Goal: Transaction & Acquisition: Purchase product/service

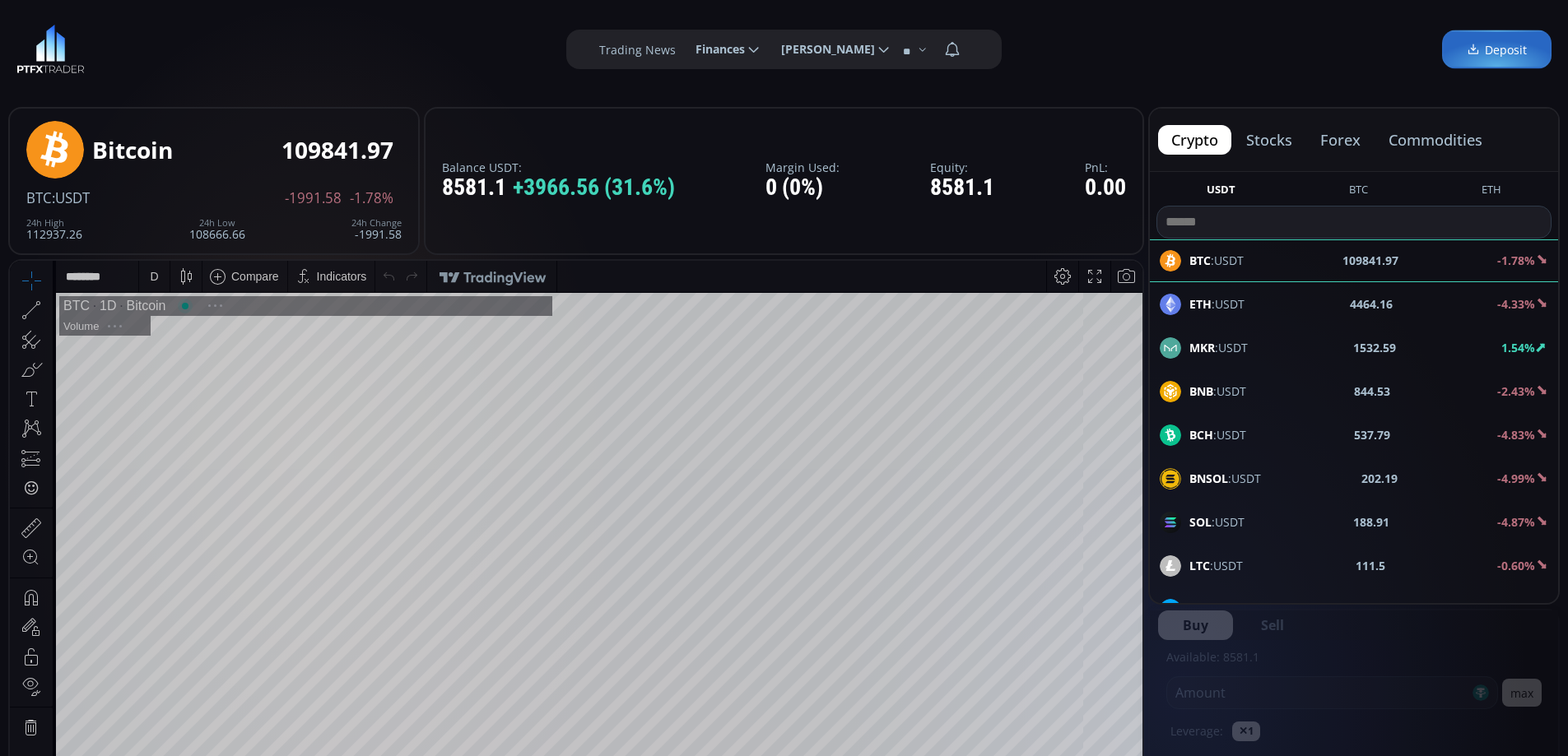
scroll to position [229, 0]
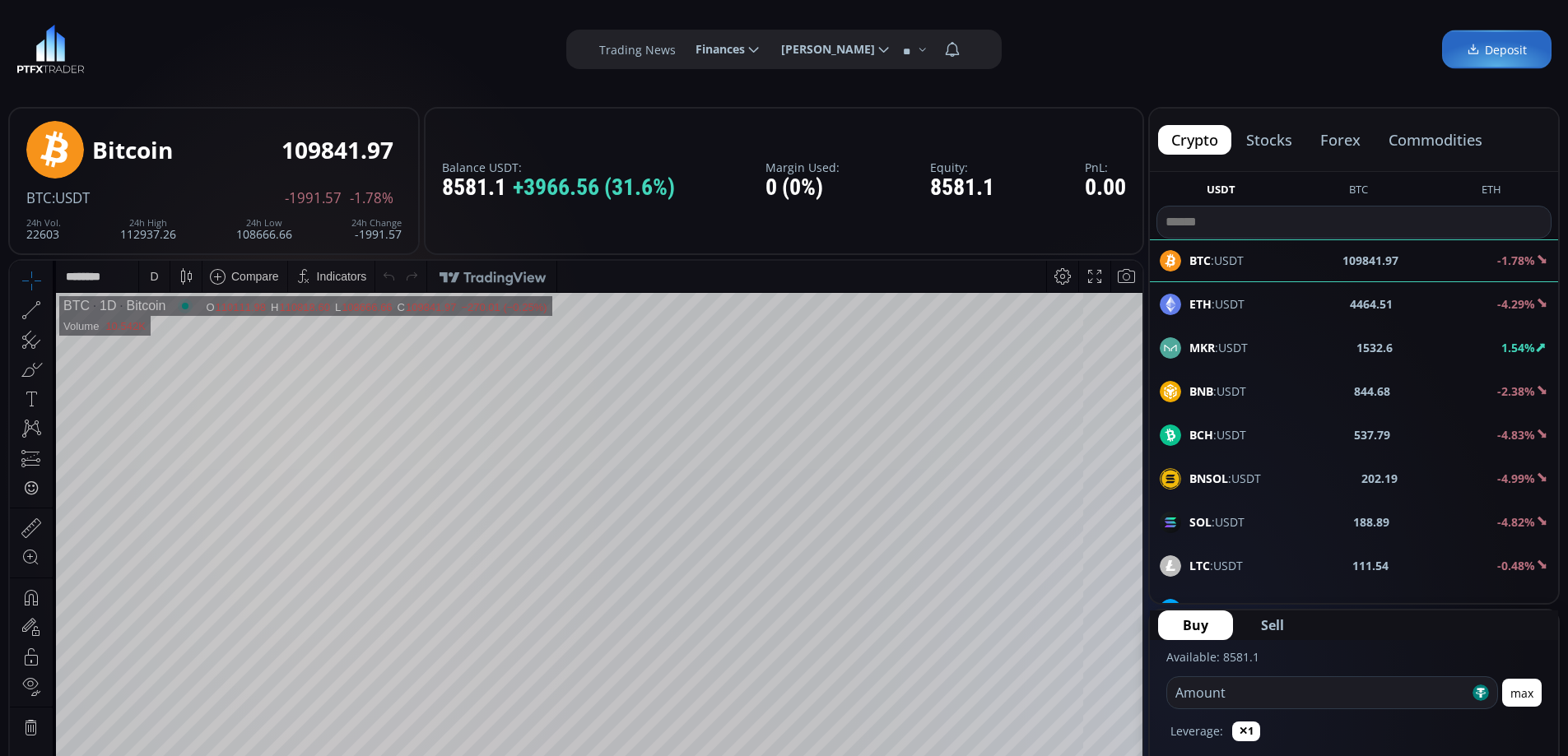
click at [157, 272] on div "D" at bounding box center [153, 277] width 9 height 13
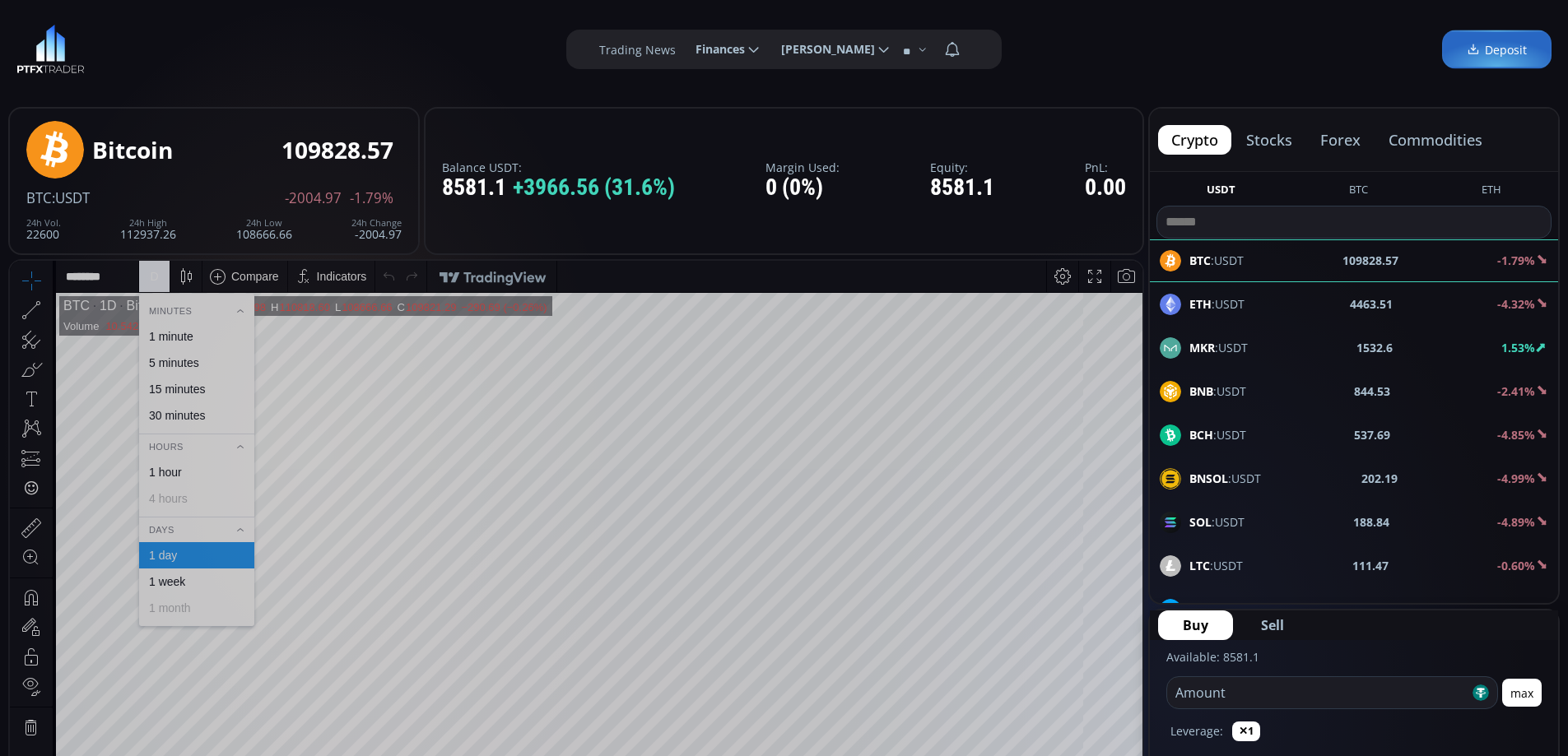
click at [187, 479] on div "1 hour" at bounding box center [196, 471] width 115 height 26
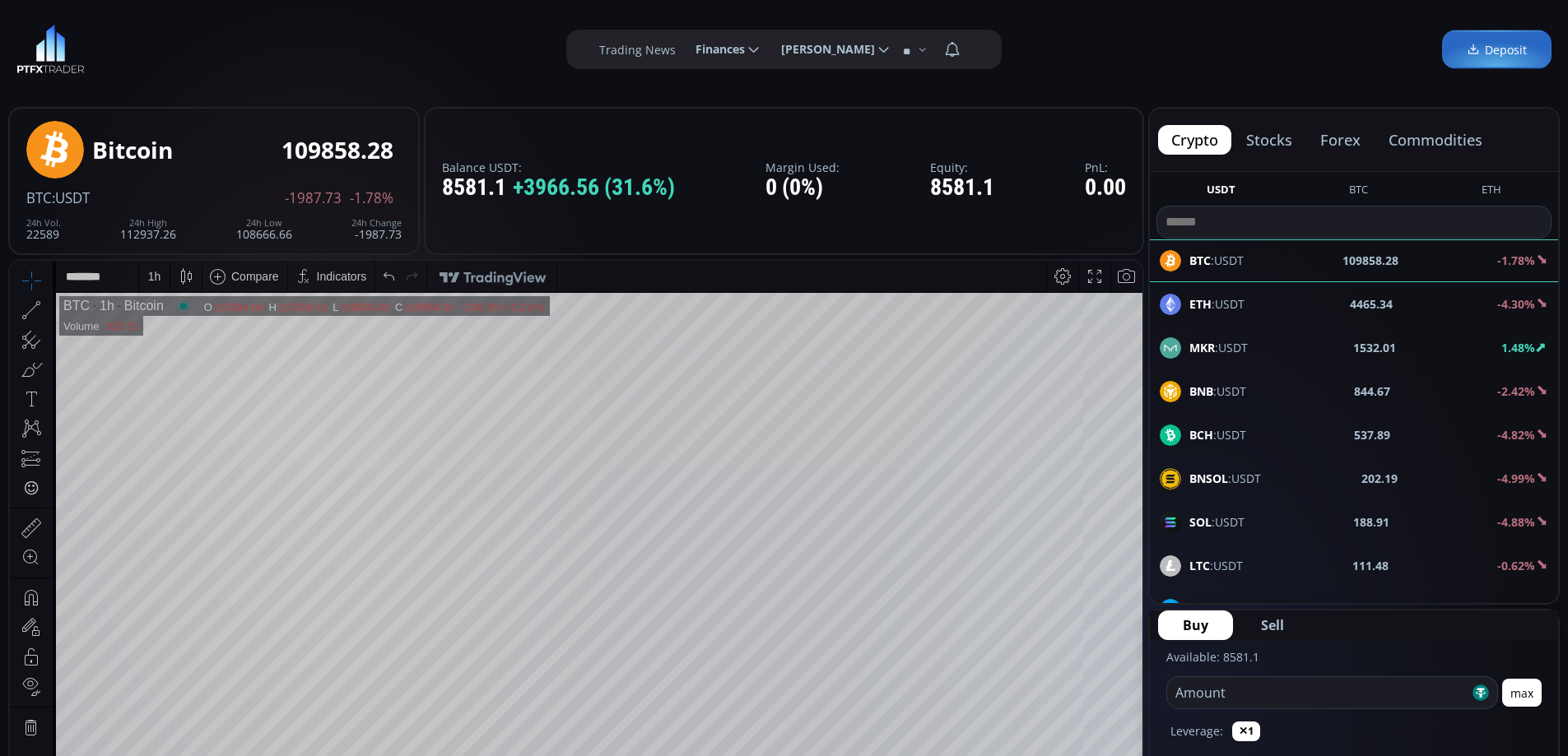
click at [1448, 138] on button "commodities" at bounding box center [1435, 140] width 120 height 30
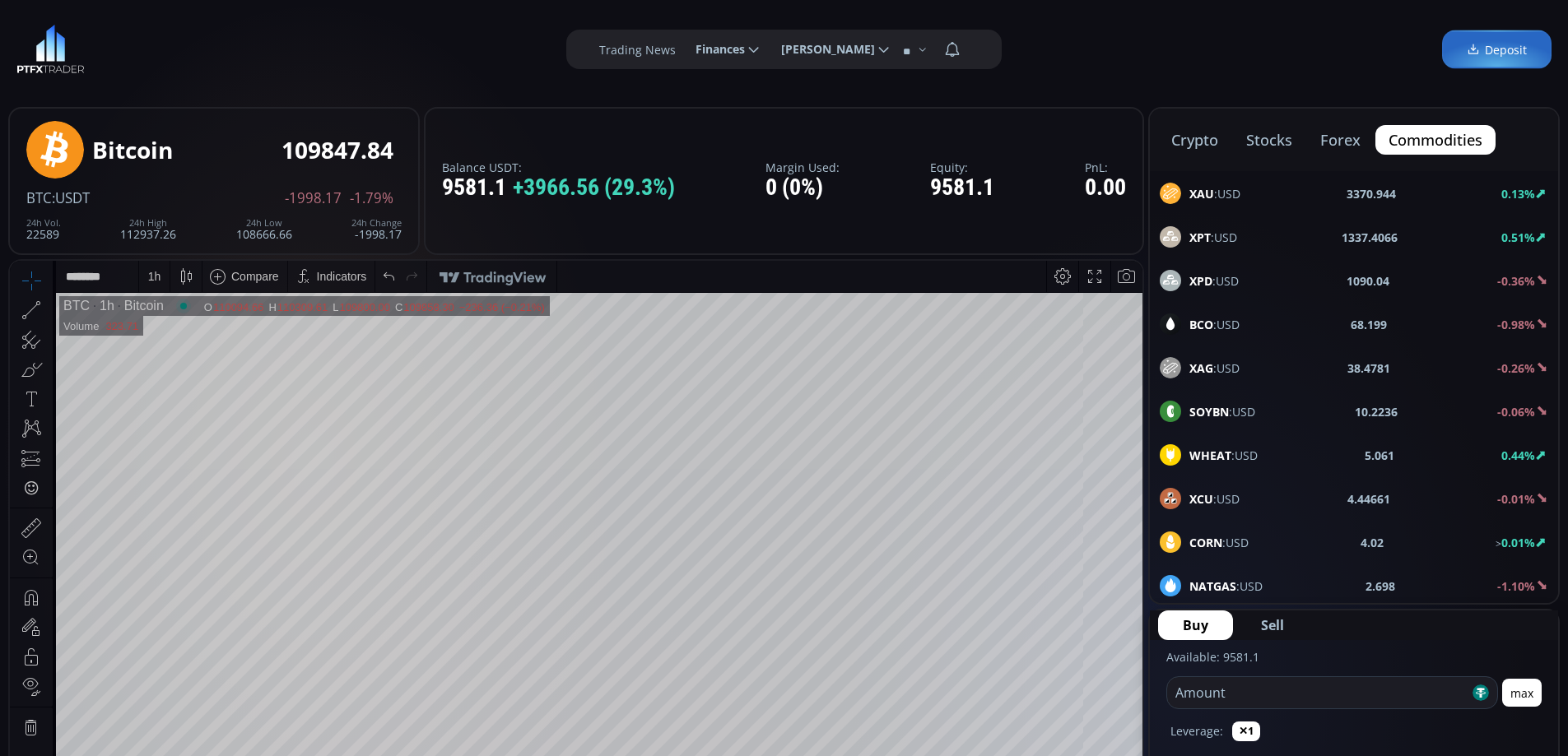
click at [1231, 195] on span "XAU :USD" at bounding box center [1214, 194] width 51 height 17
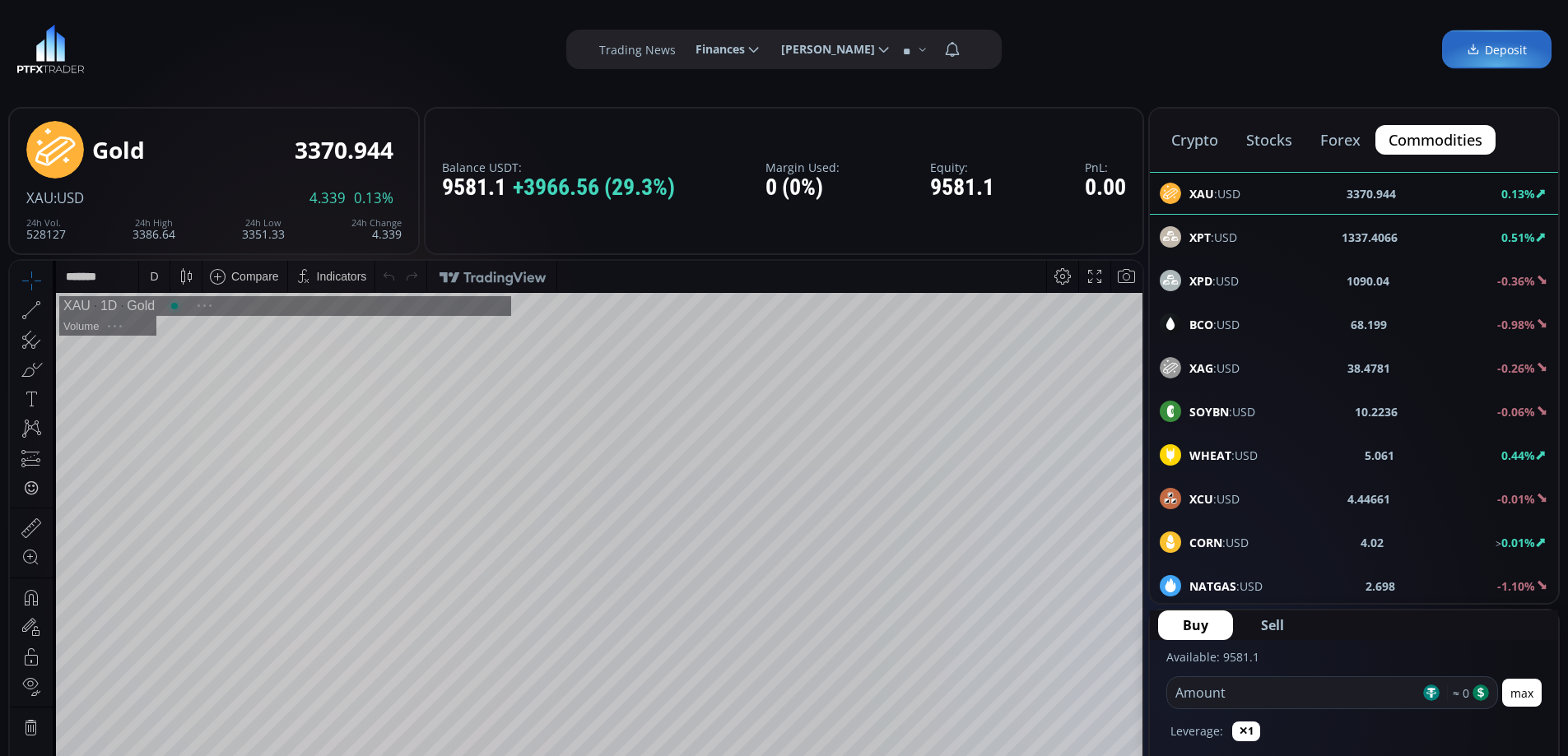
click at [1266, 137] on button "stocks" at bounding box center [1269, 140] width 73 height 30
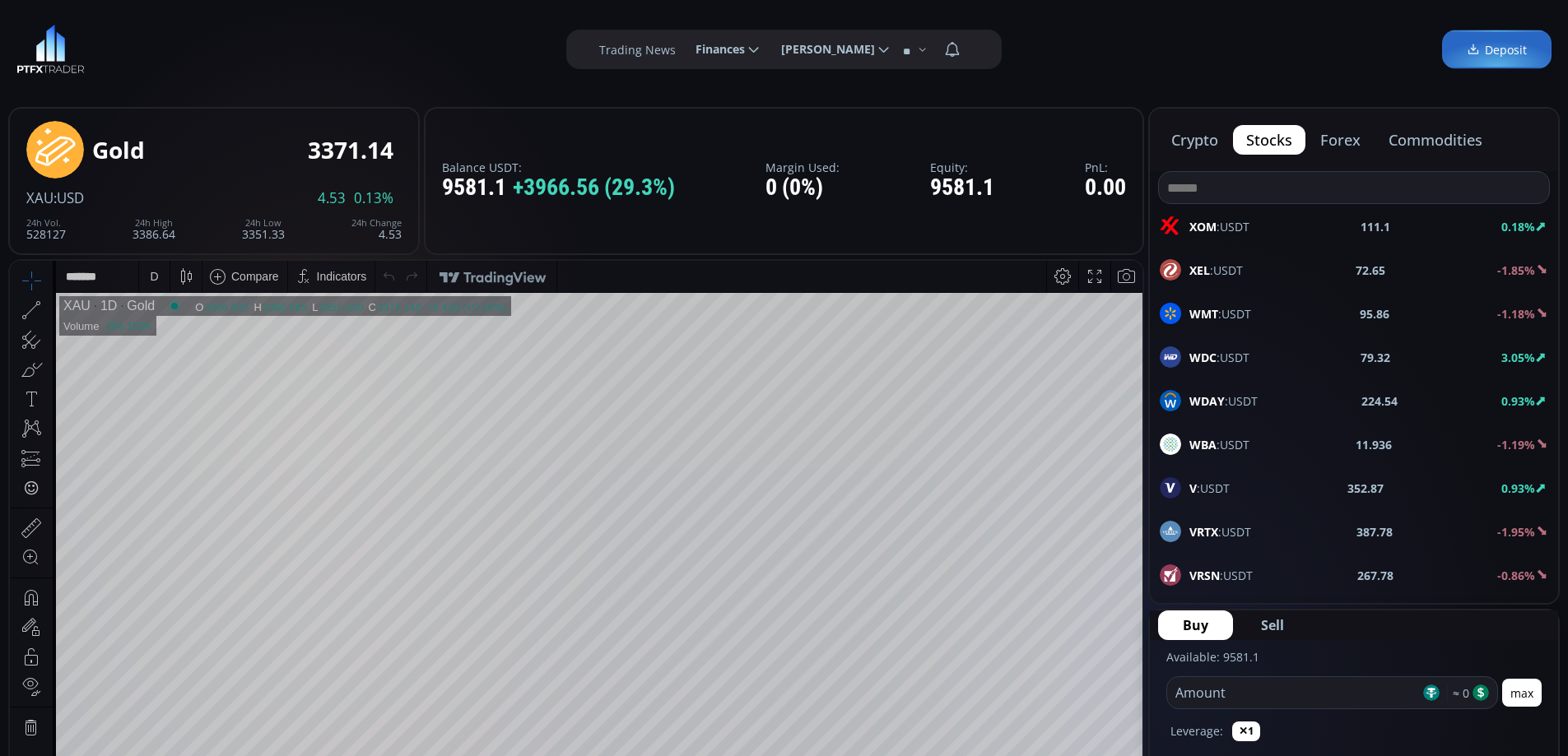
click at [1228, 487] on span "V :USDT" at bounding box center [1210, 489] width 40 height 17
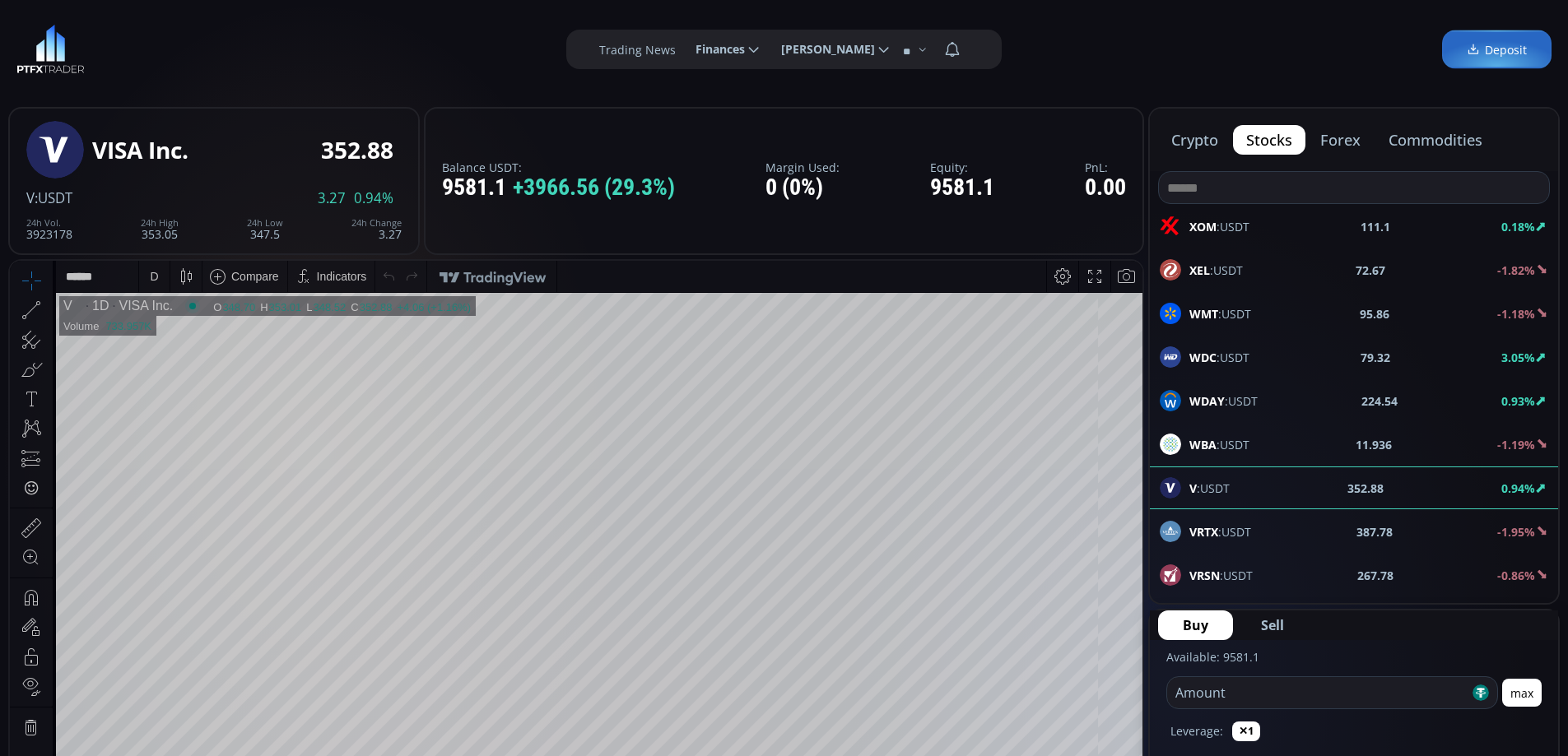
click at [156, 274] on div "D" at bounding box center [153, 277] width 9 height 13
click at [172, 469] on div "1 hour" at bounding box center [165, 472] width 33 height 13
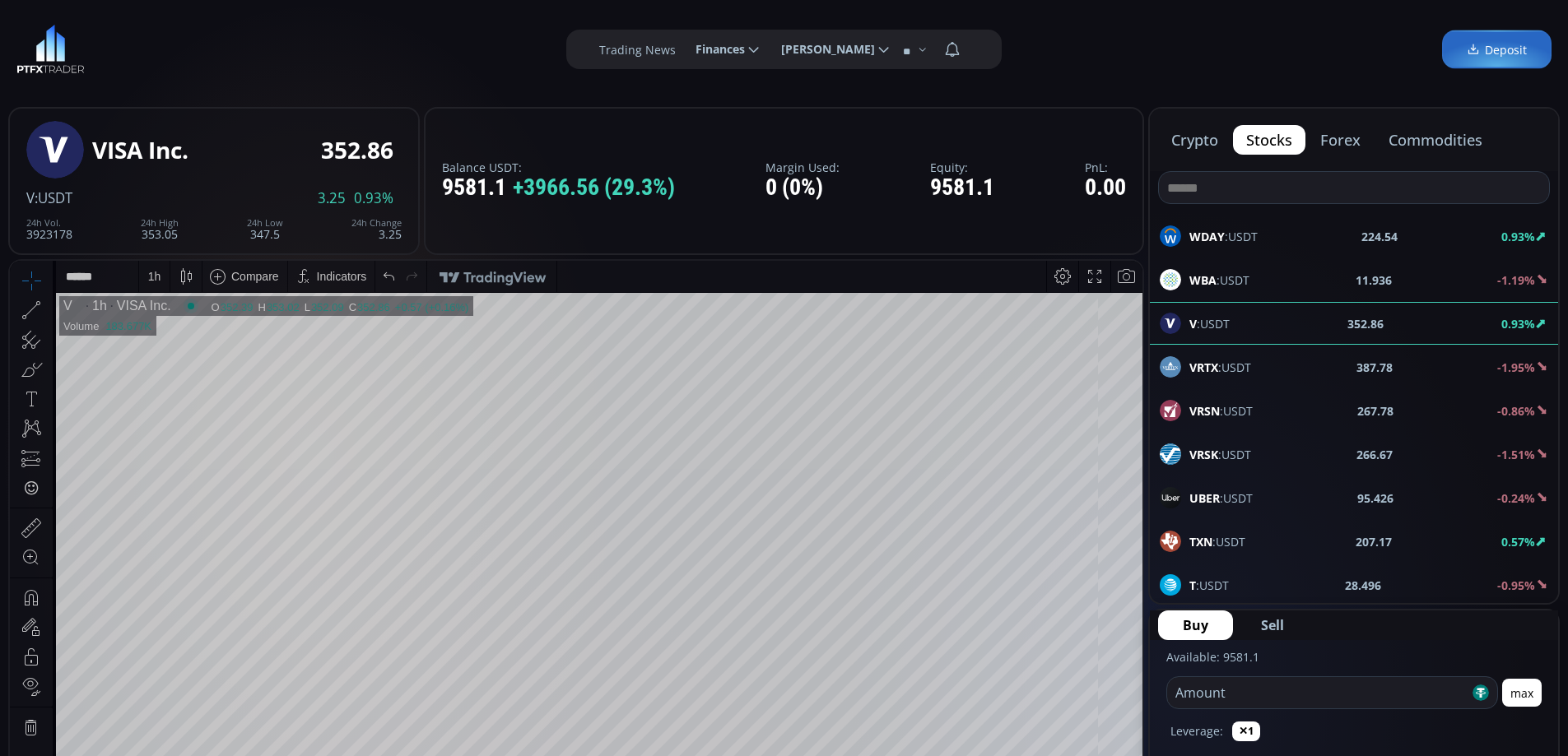
scroll to position [247, 0]
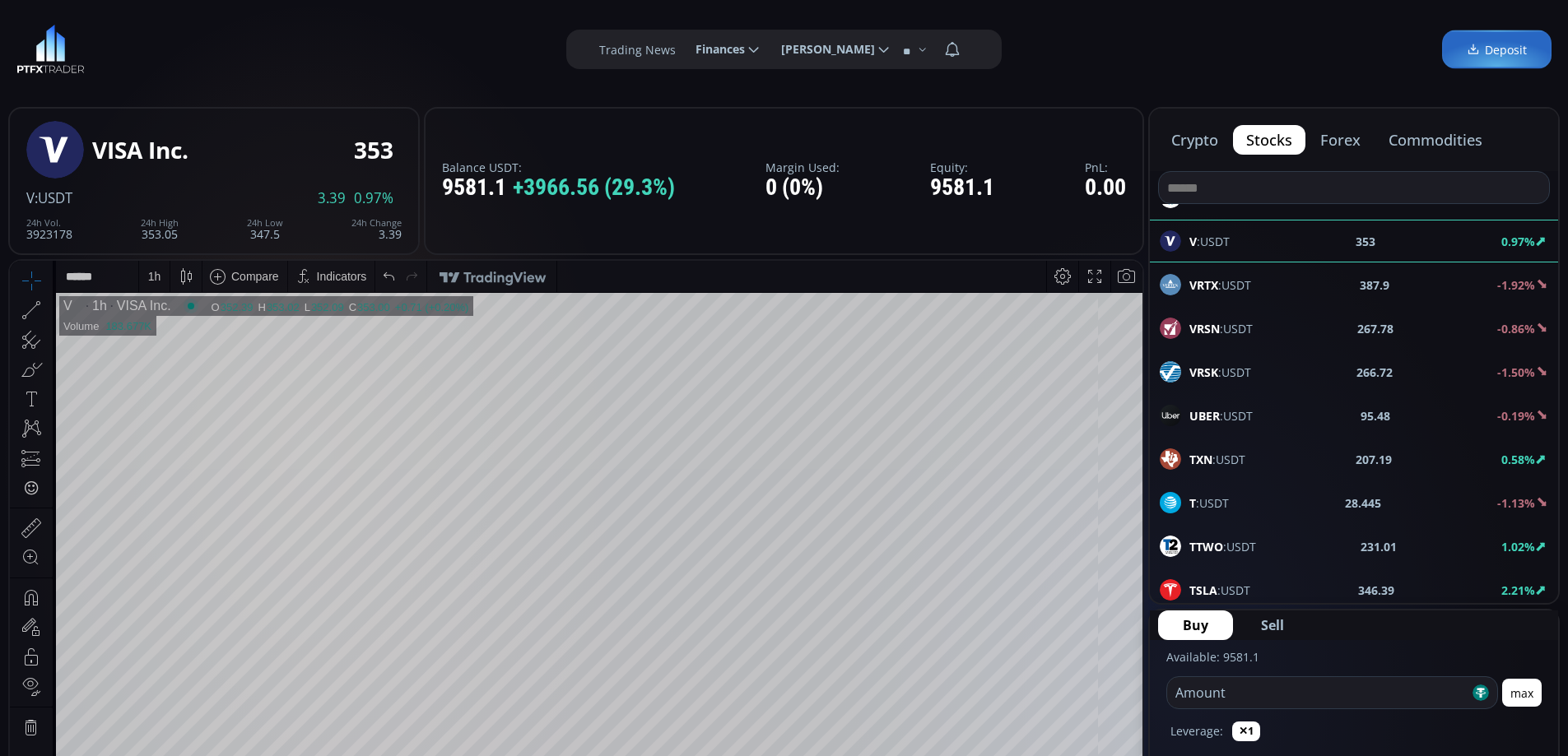
click at [1206, 182] on input at bounding box center [1353, 187] width 390 height 32
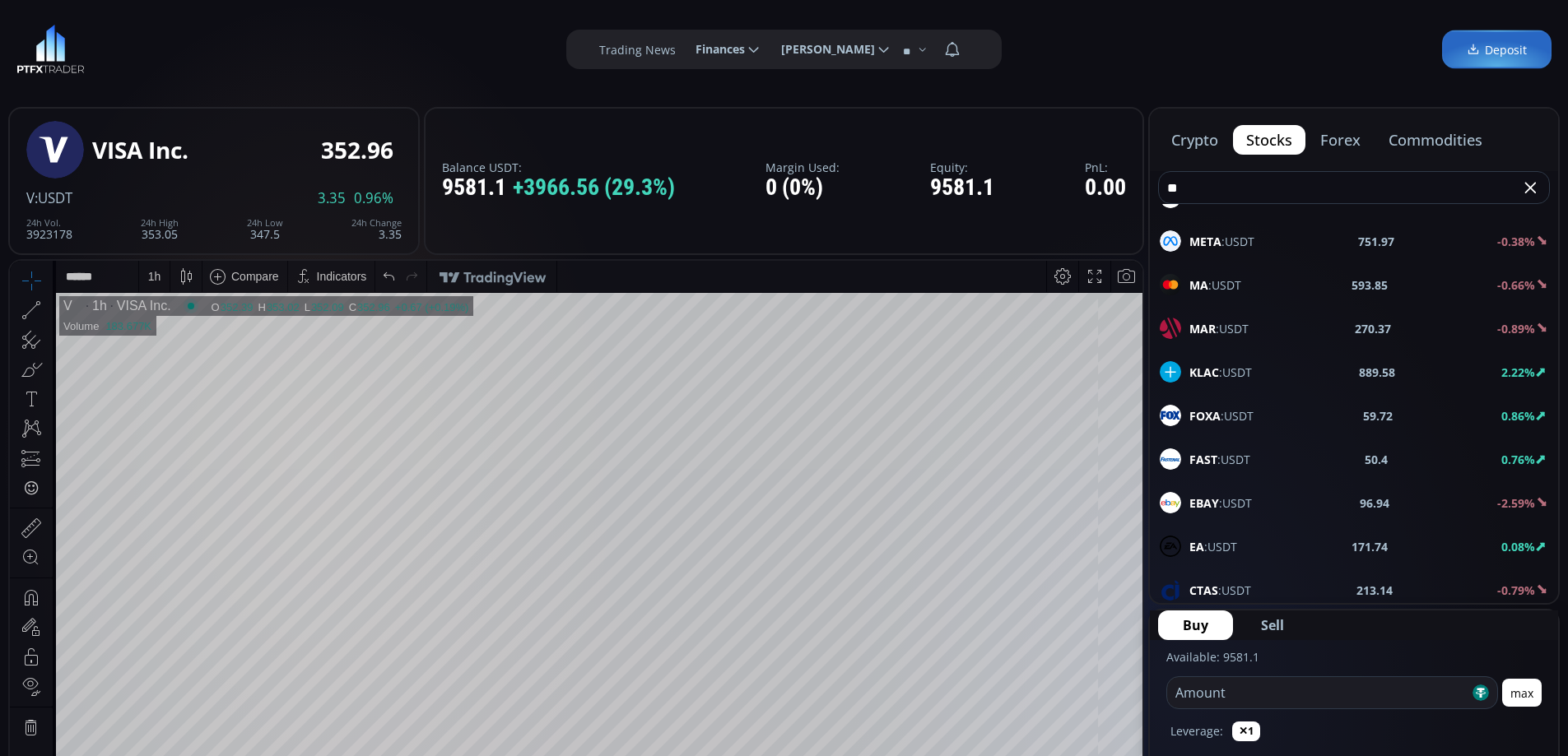
scroll to position [0, 0]
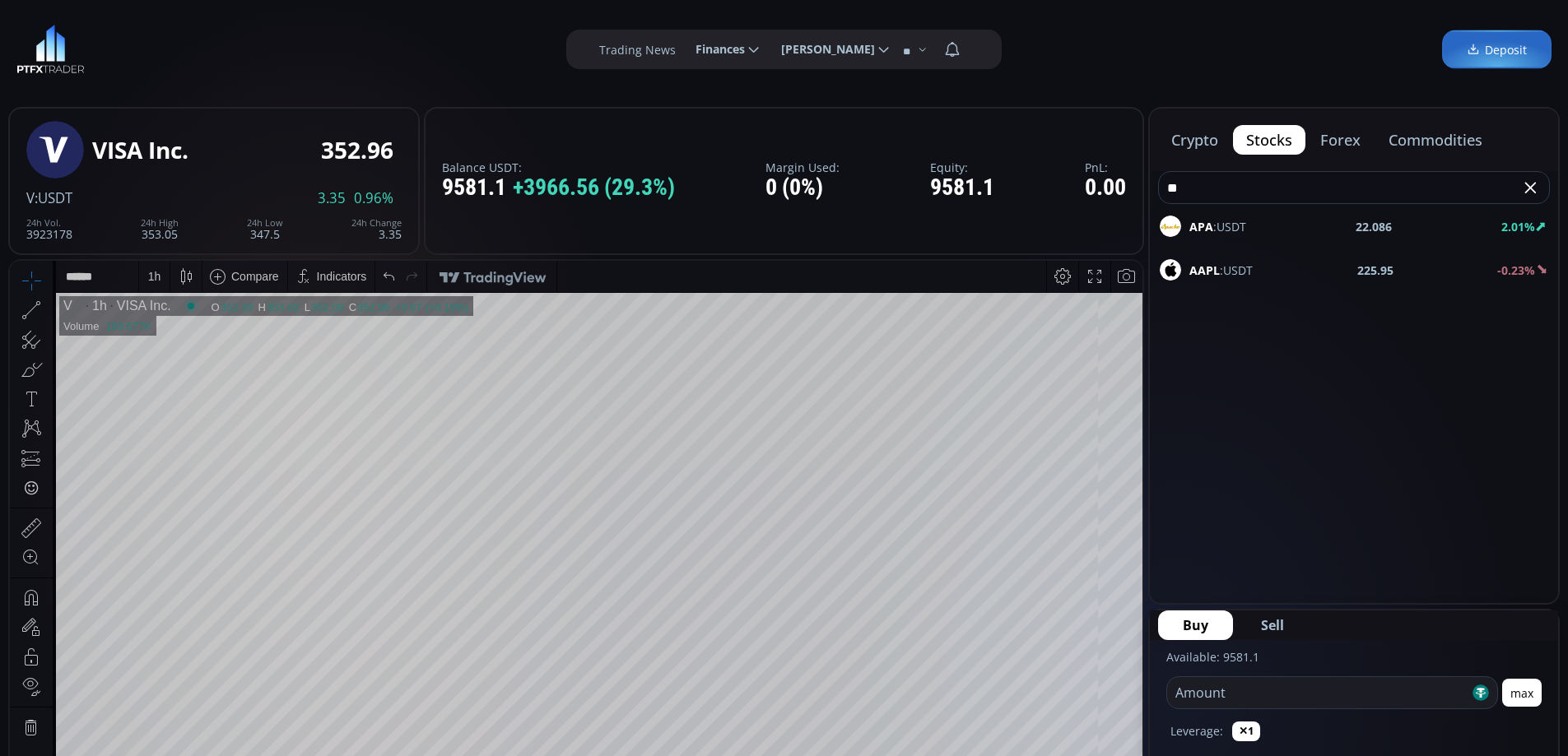
type input "**"
click at [1238, 264] on span "AAPL :USDT" at bounding box center [1221, 270] width 63 height 17
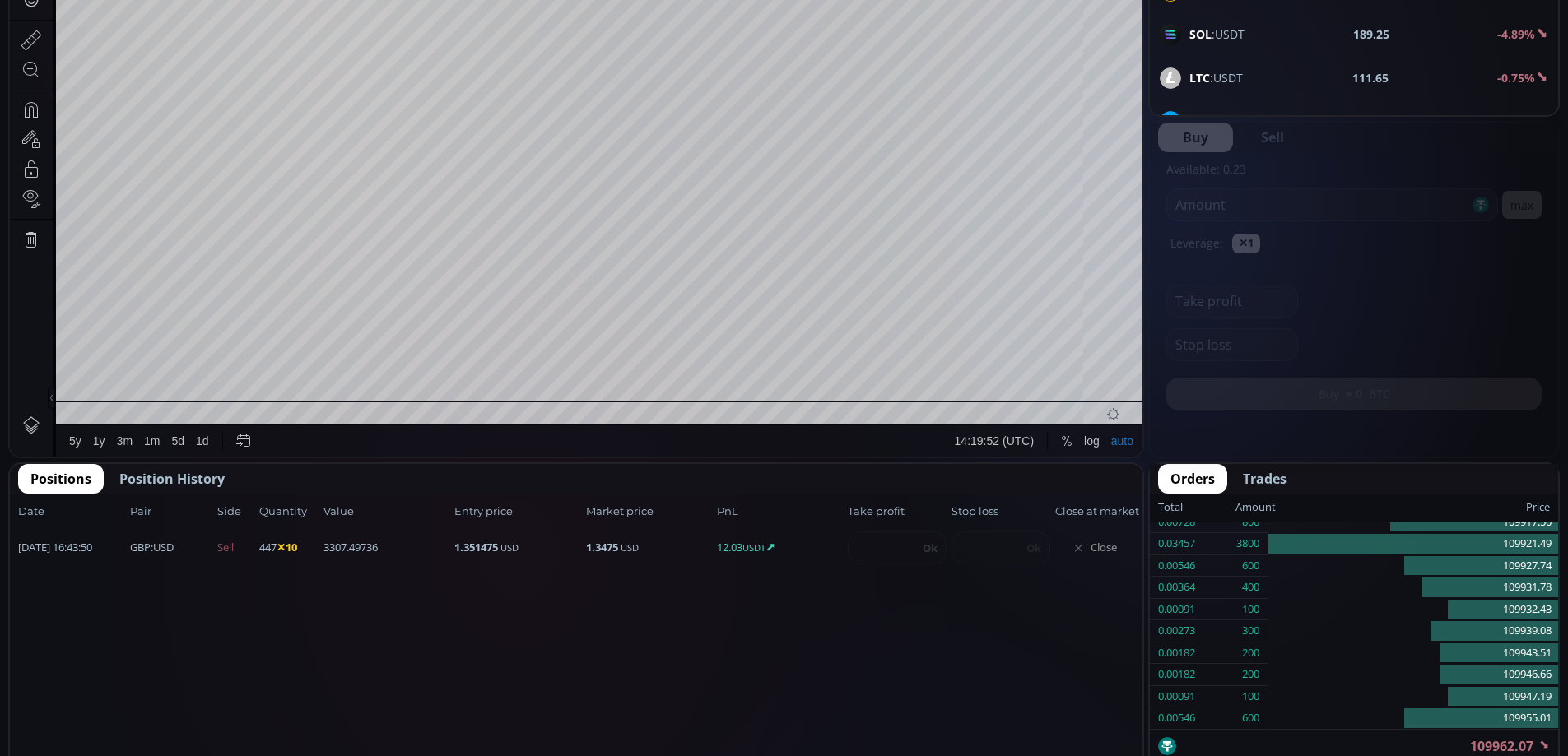
scroll to position [649, 0]
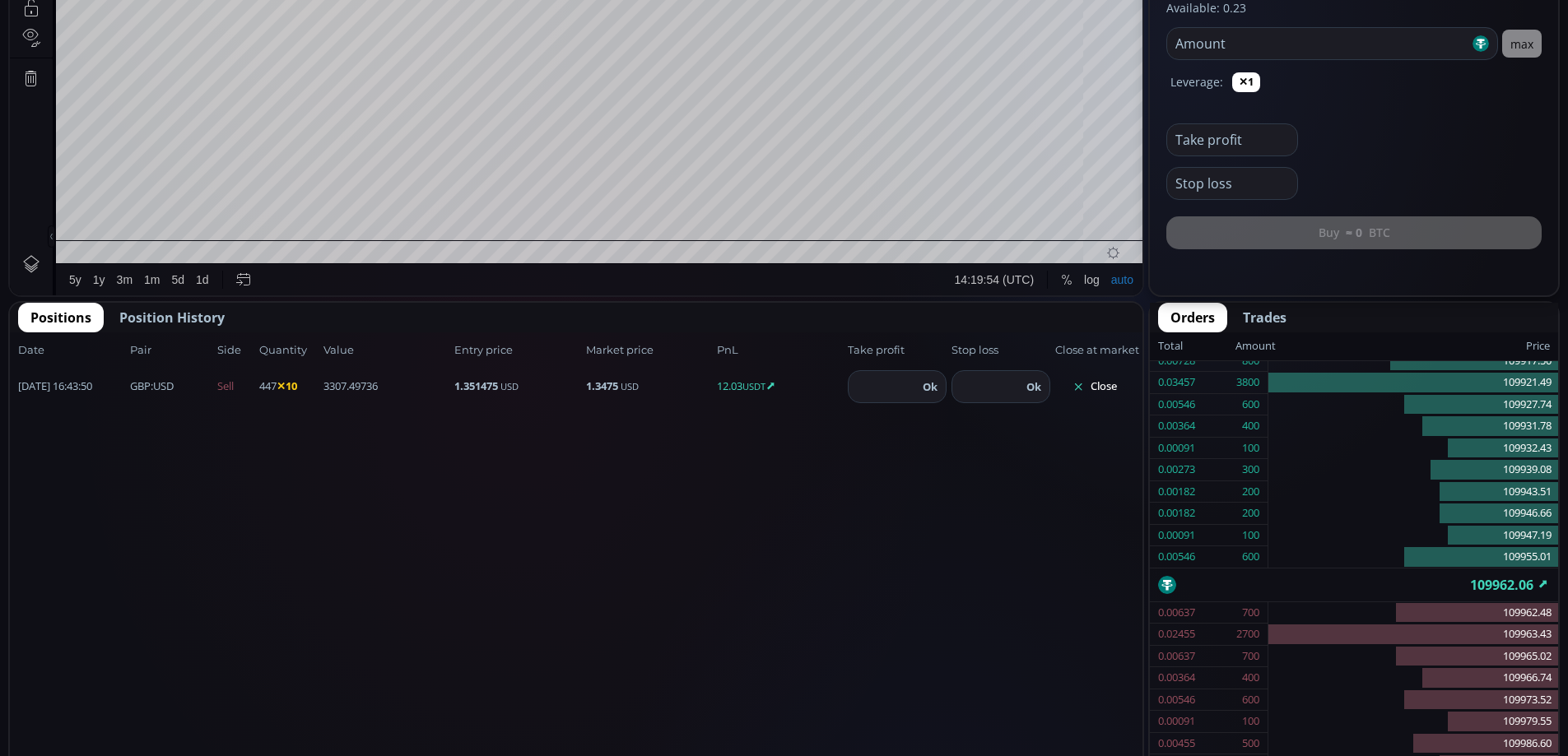
click at [1097, 383] on button "Close" at bounding box center [1095, 386] width 79 height 26
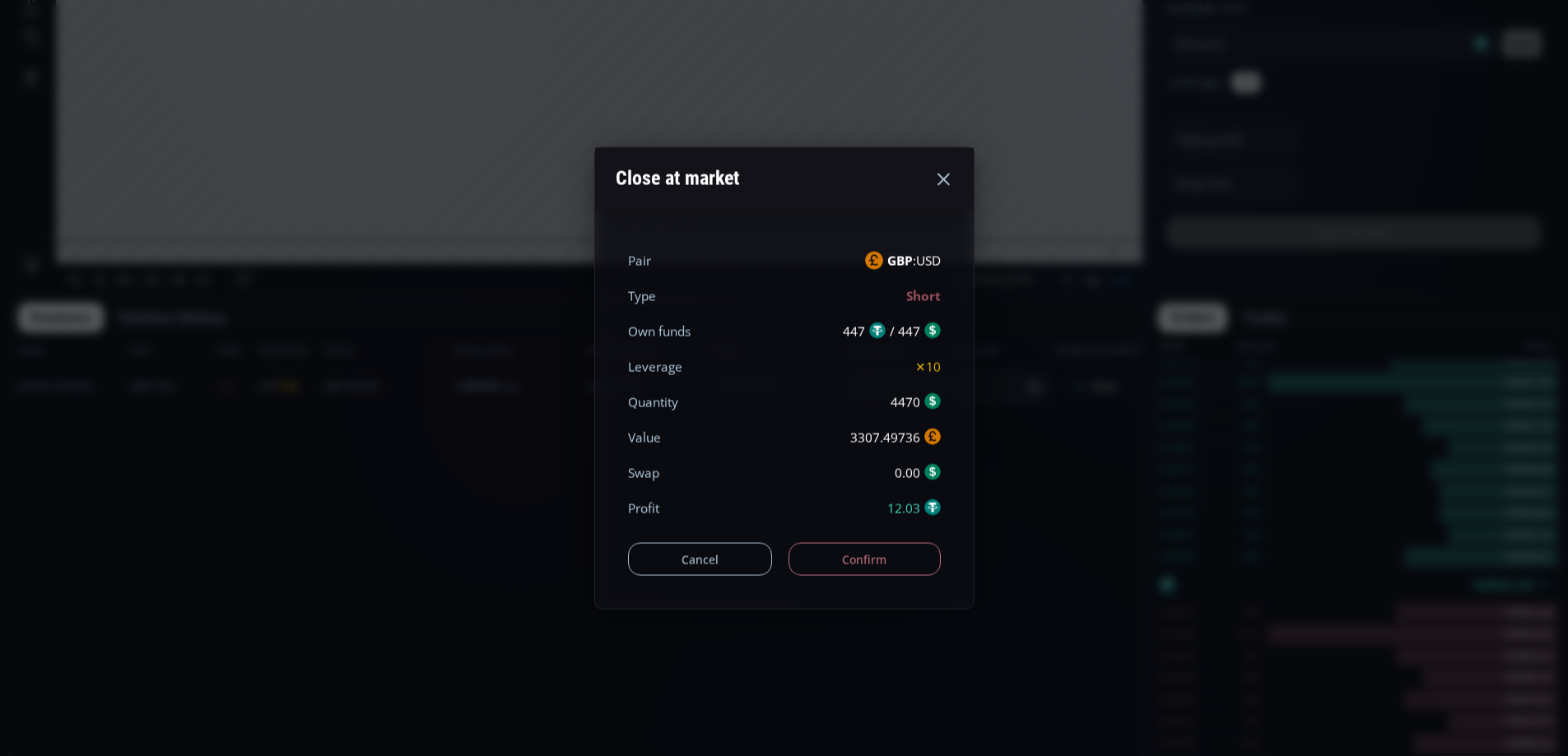
click at [1098, 383] on div "Close at market Pair GBP :USD Type Short Own funds 447 / 447 Leverage ✕10 Quant…" at bounding box center [784, 378] width 1568 height 756
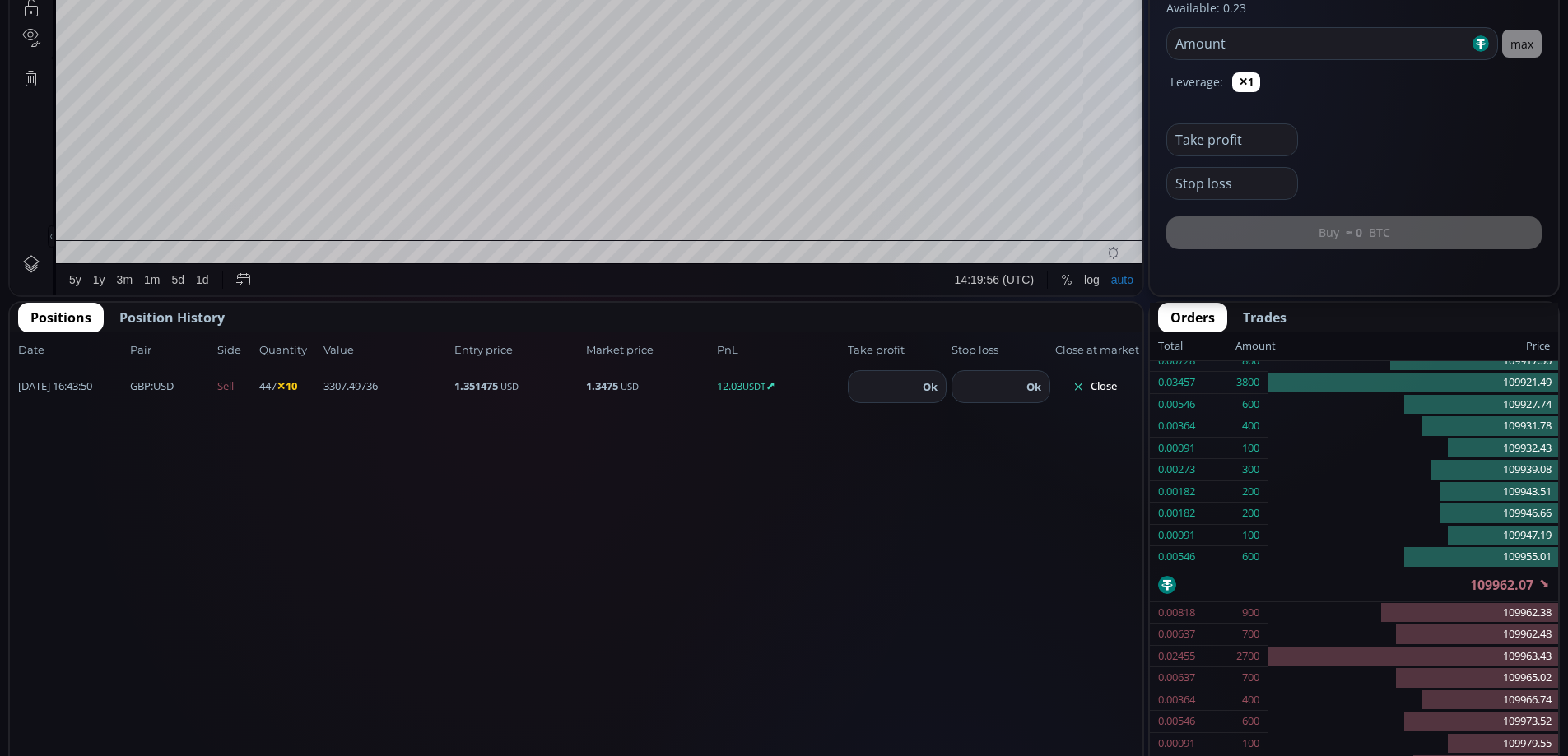
click at [1095, 385] on button "Close" at bounding box center [1095, 386] width 79 height 26
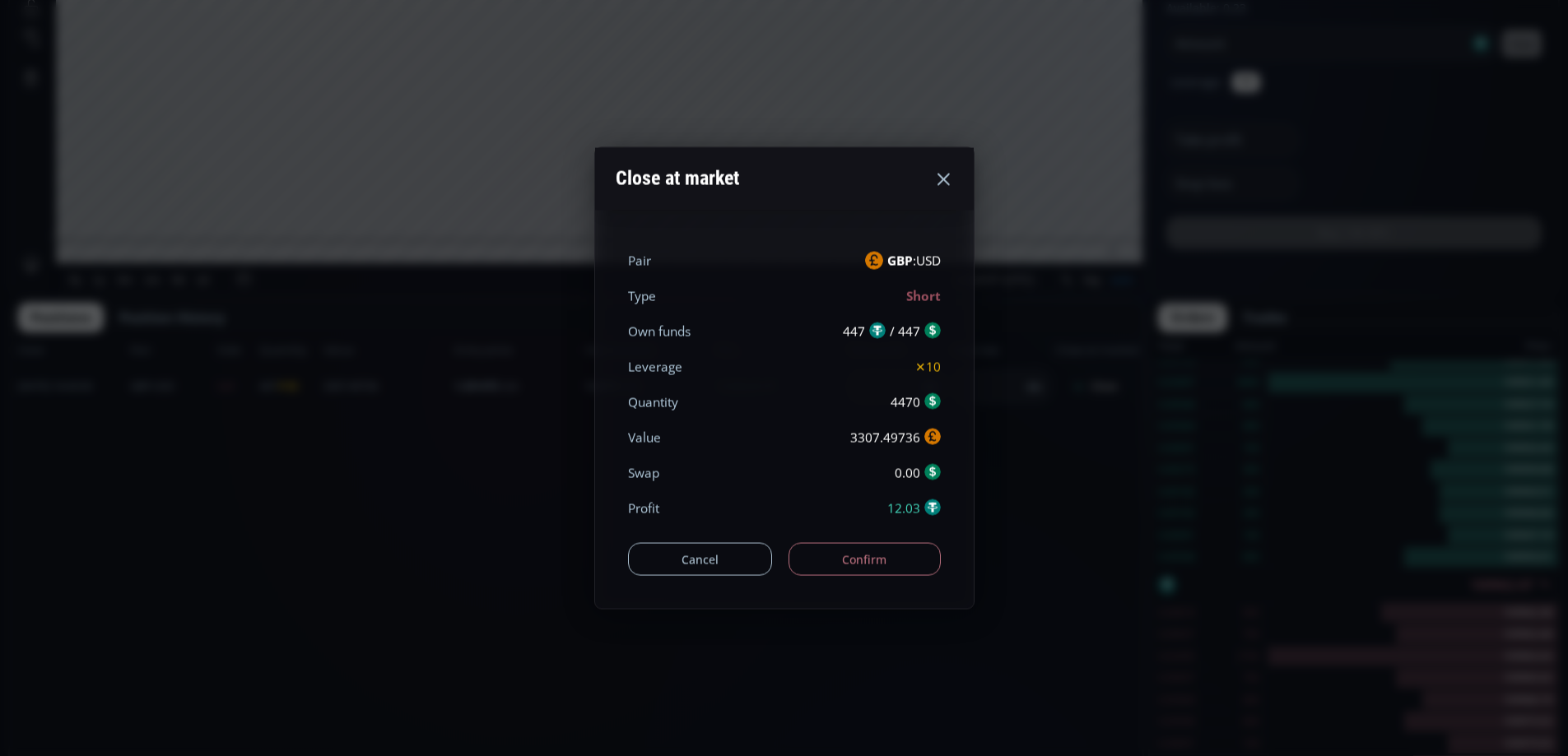
click at [911, 556] on button "Confirm" at bounding box center [865, 560] width 152 height 33
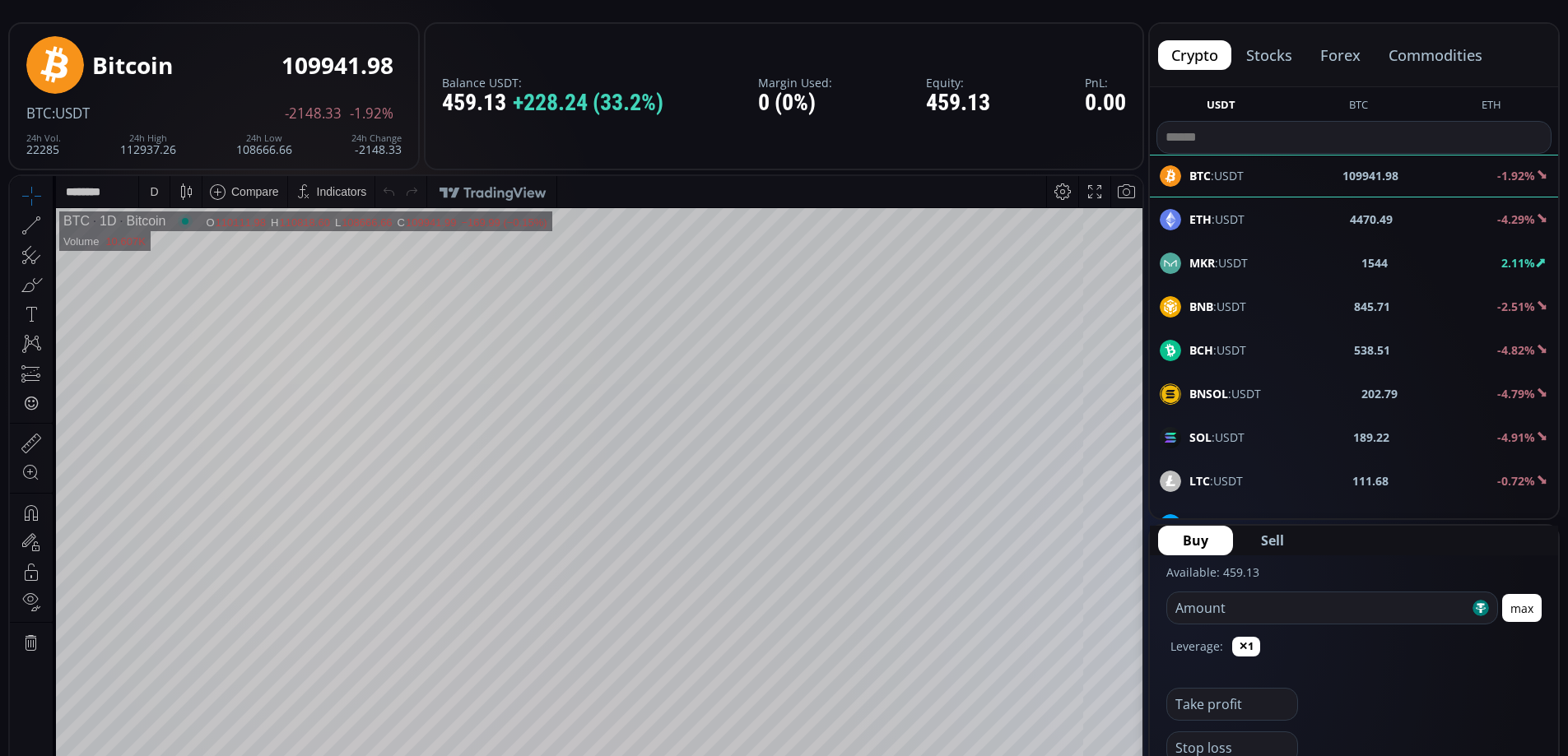
scroll to position [0, 0]
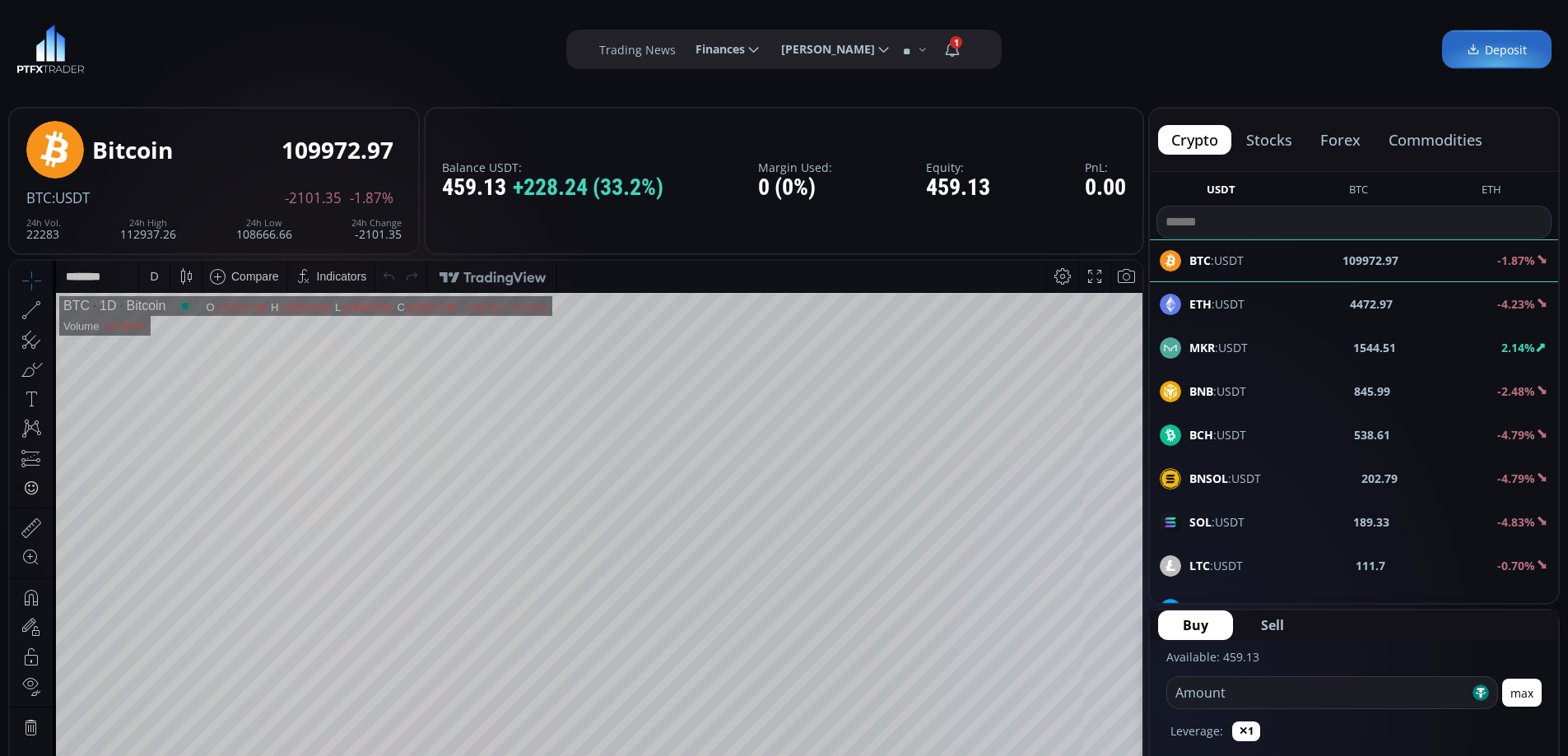
click at [1344, 143] on button "forex" at bounding box center [1340, 140] width 67 height 30
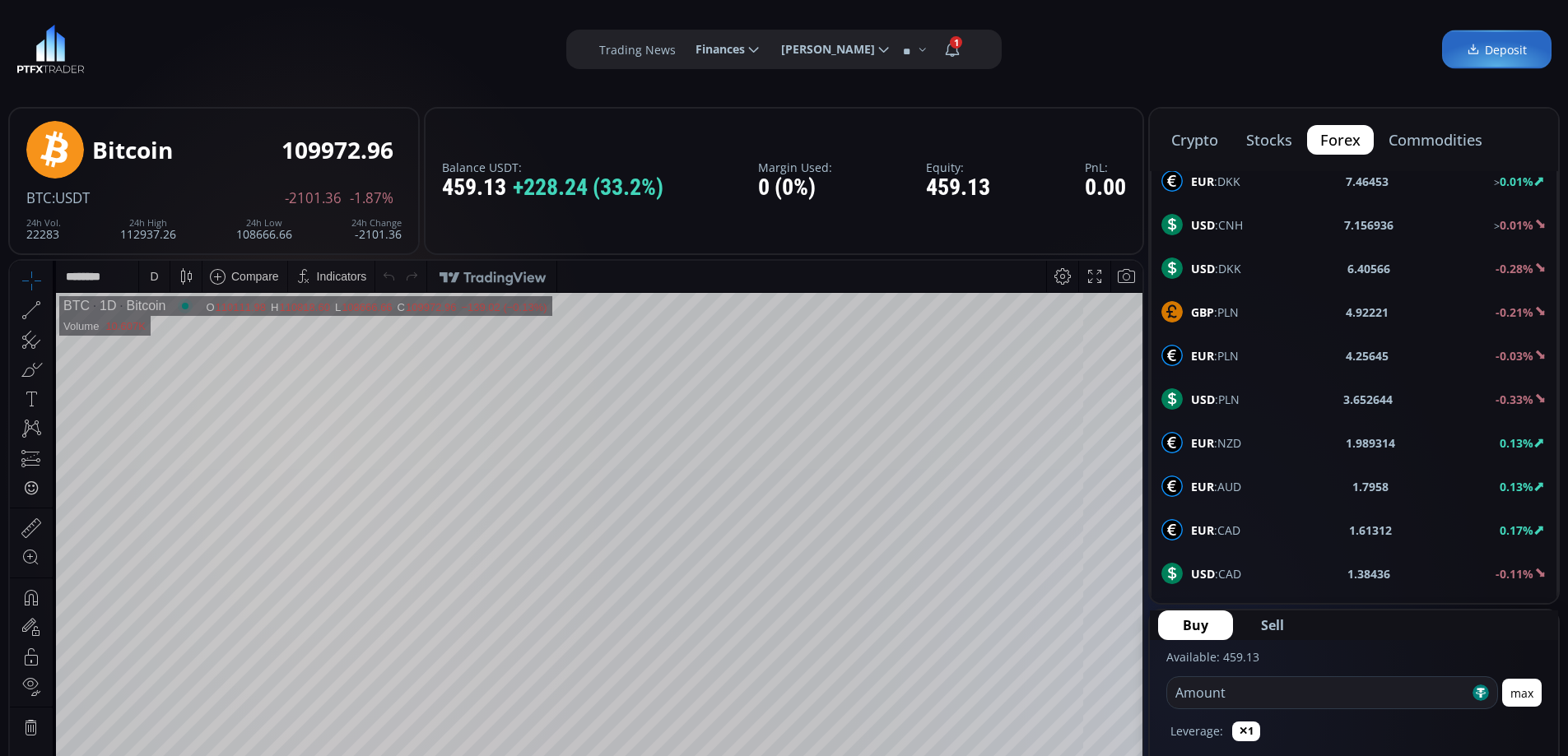
scroll to position [658, 0]
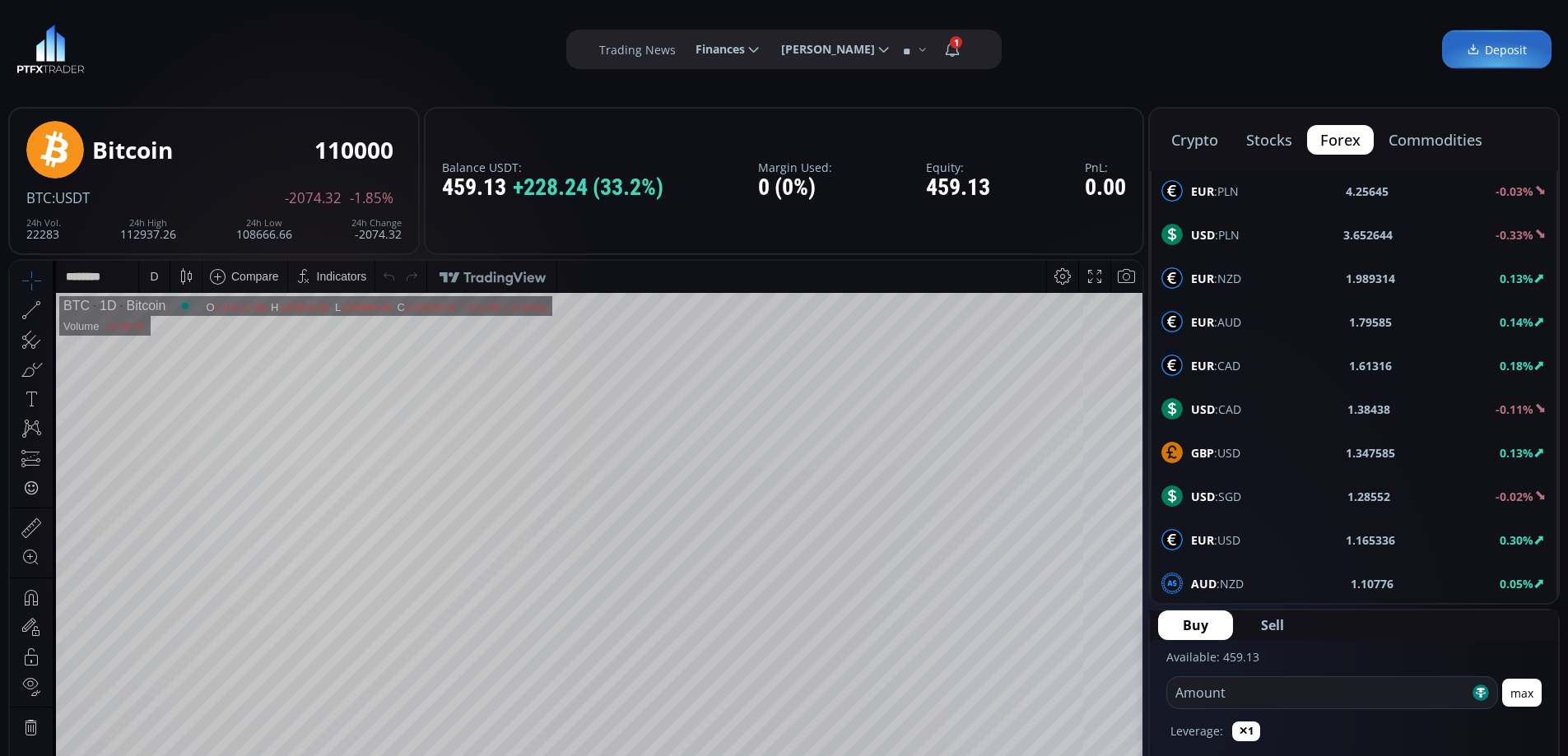
click at [1235, 450] on span "GBP :USD" at bounding box center [1215, 453] width 50 height 17
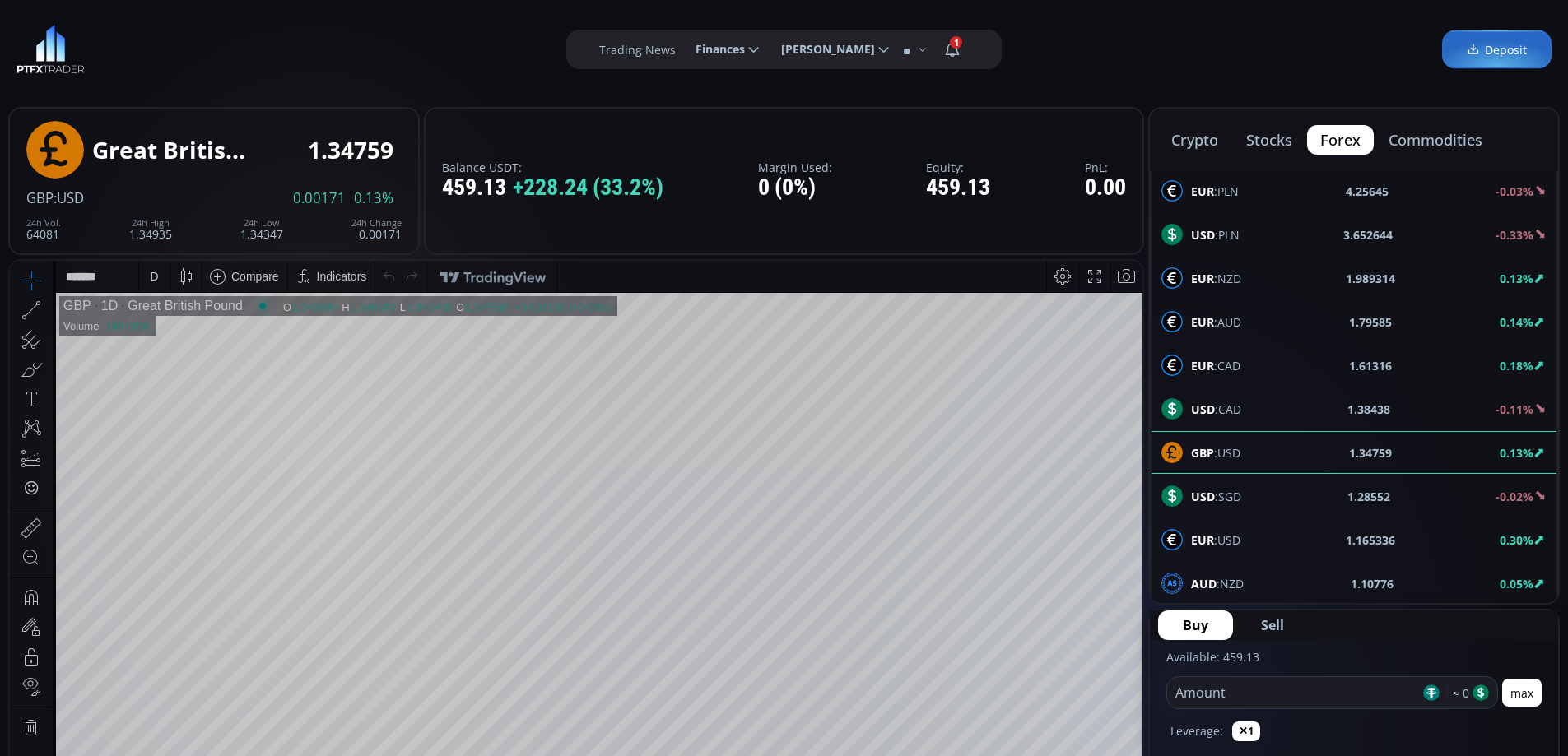
click at [159, 277] on div "D" at bounding box center [154, 276] width 14 height 32
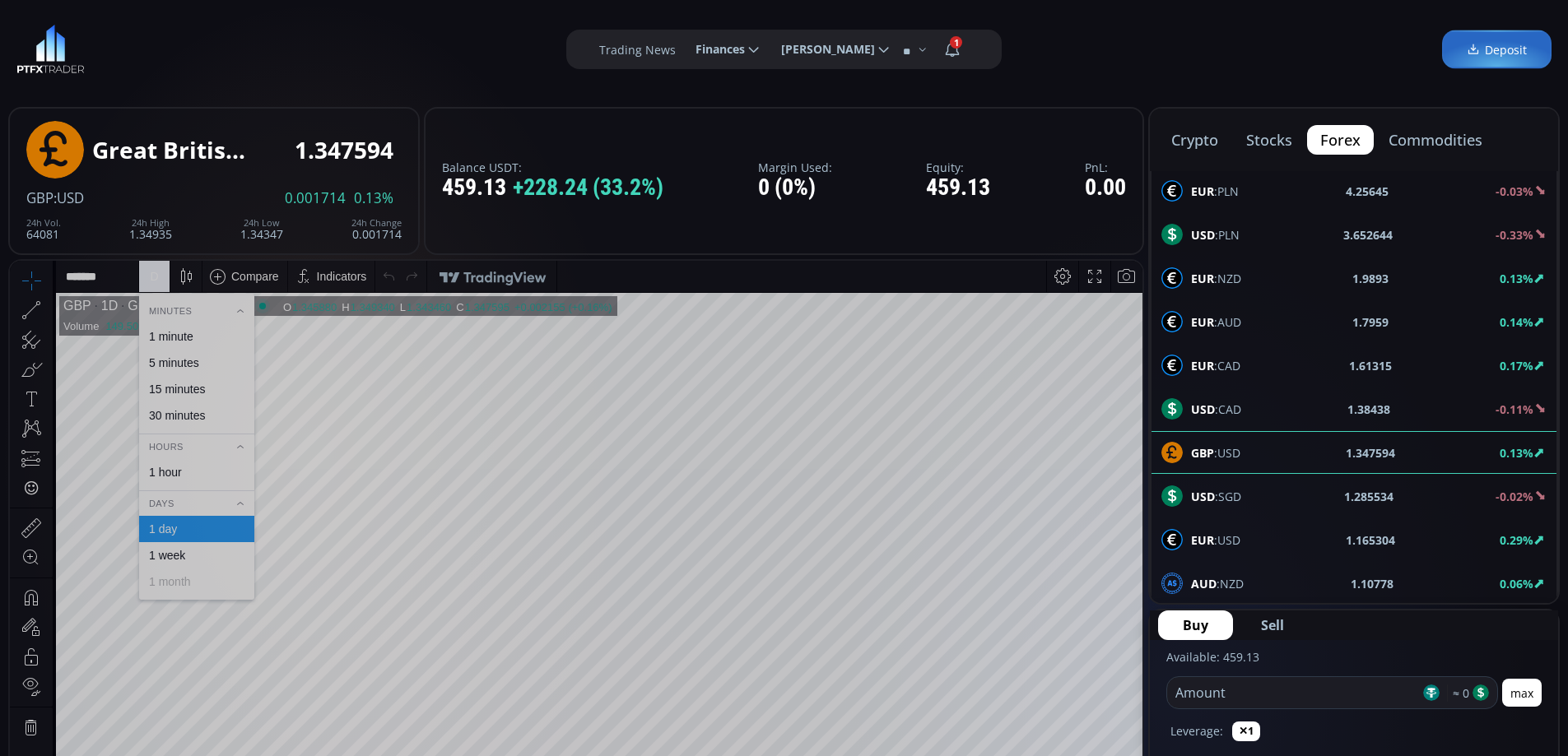
click at [167, 474] on div "1 hour" at bounding box center [165, 472] width 33 height 13
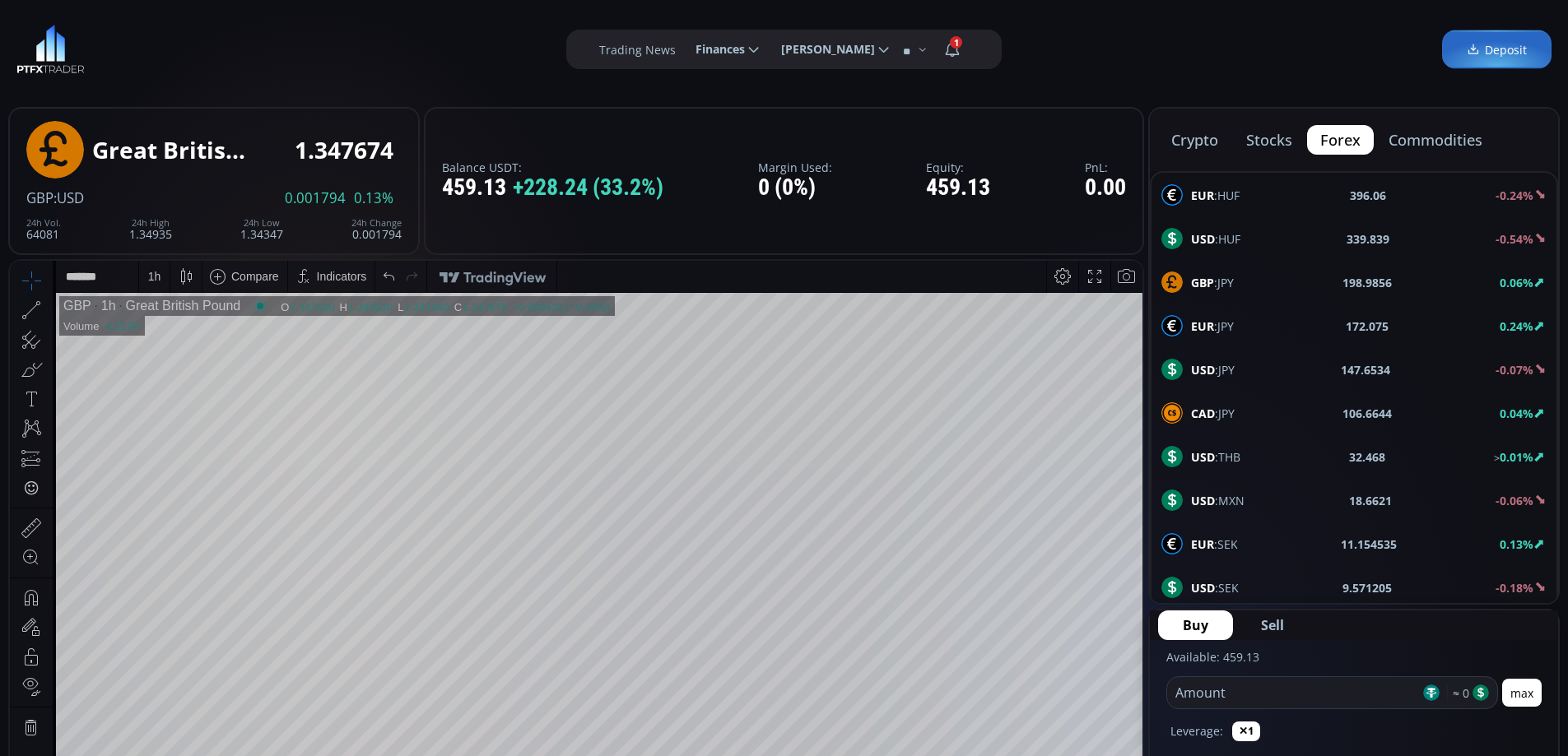
click at [1222, 368] on span "USD :JPY" at bounding box center [1212, 370] width 44 height 17
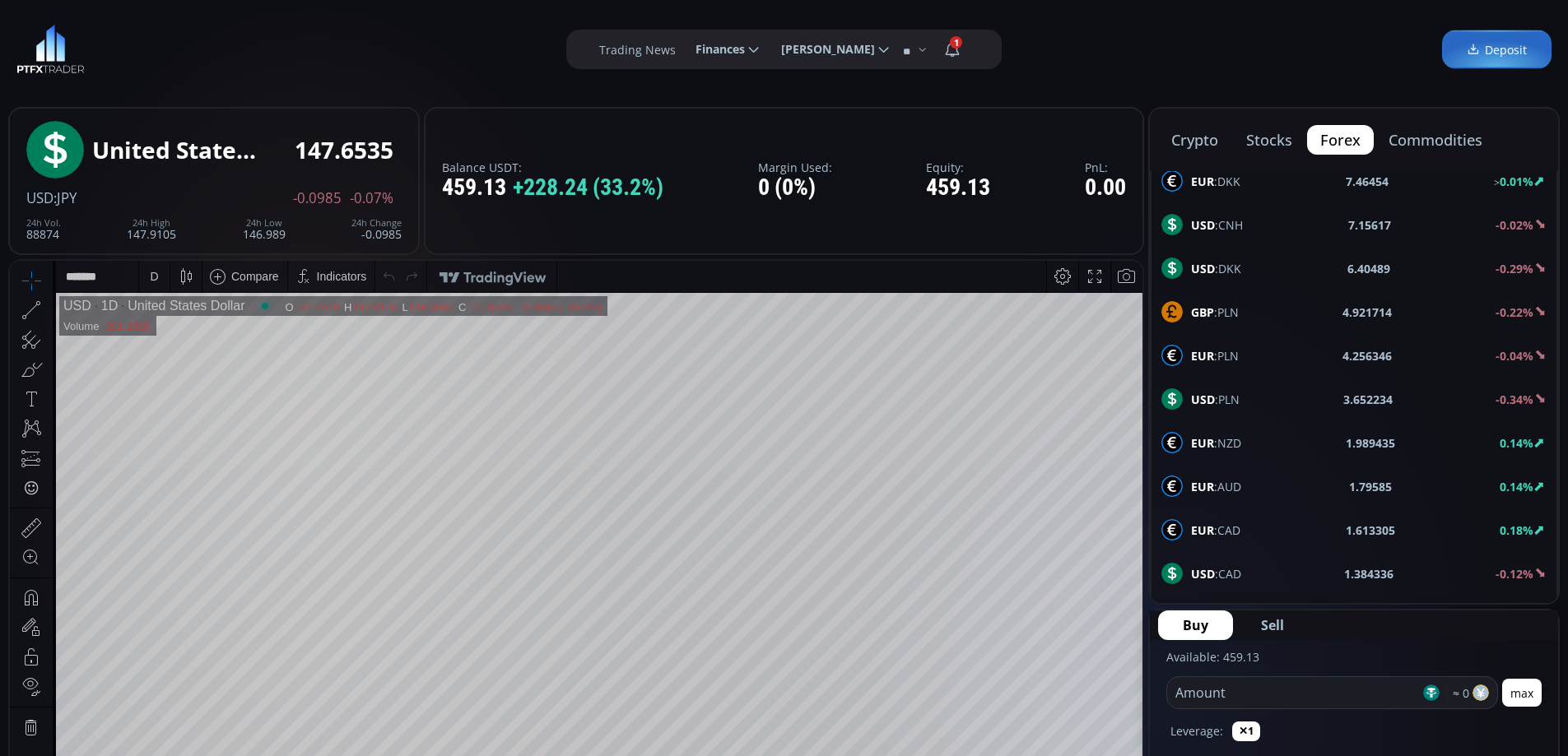
scroll to position [881, 0]
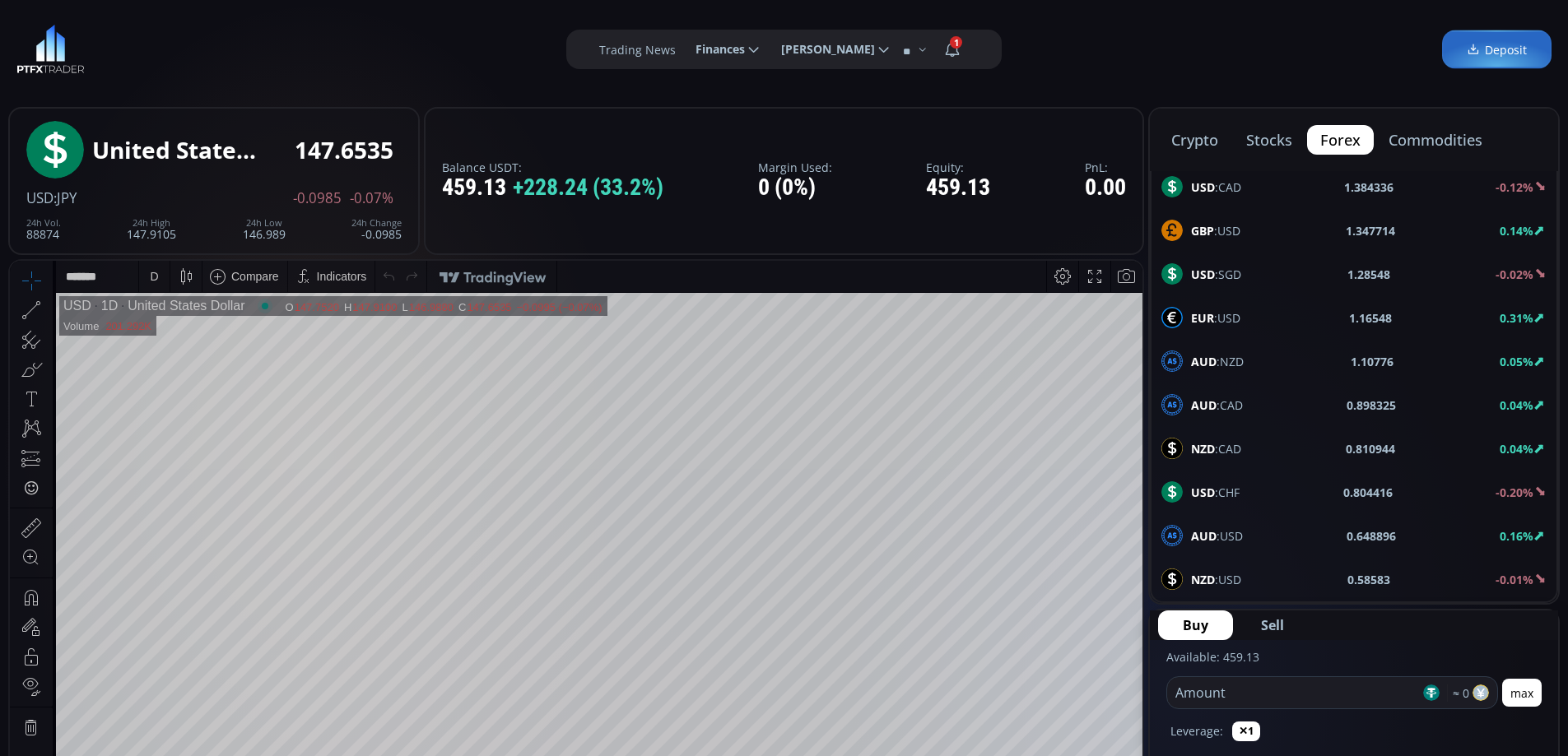
click at [1227, 493] on span "USD :CHF" at bounding box center [1214, 493] width 49 height 17
click at [1248, 535] on div "AUD :USD 0.64896 0.17%" at bounding box center [1353, 536] width 385 height 21
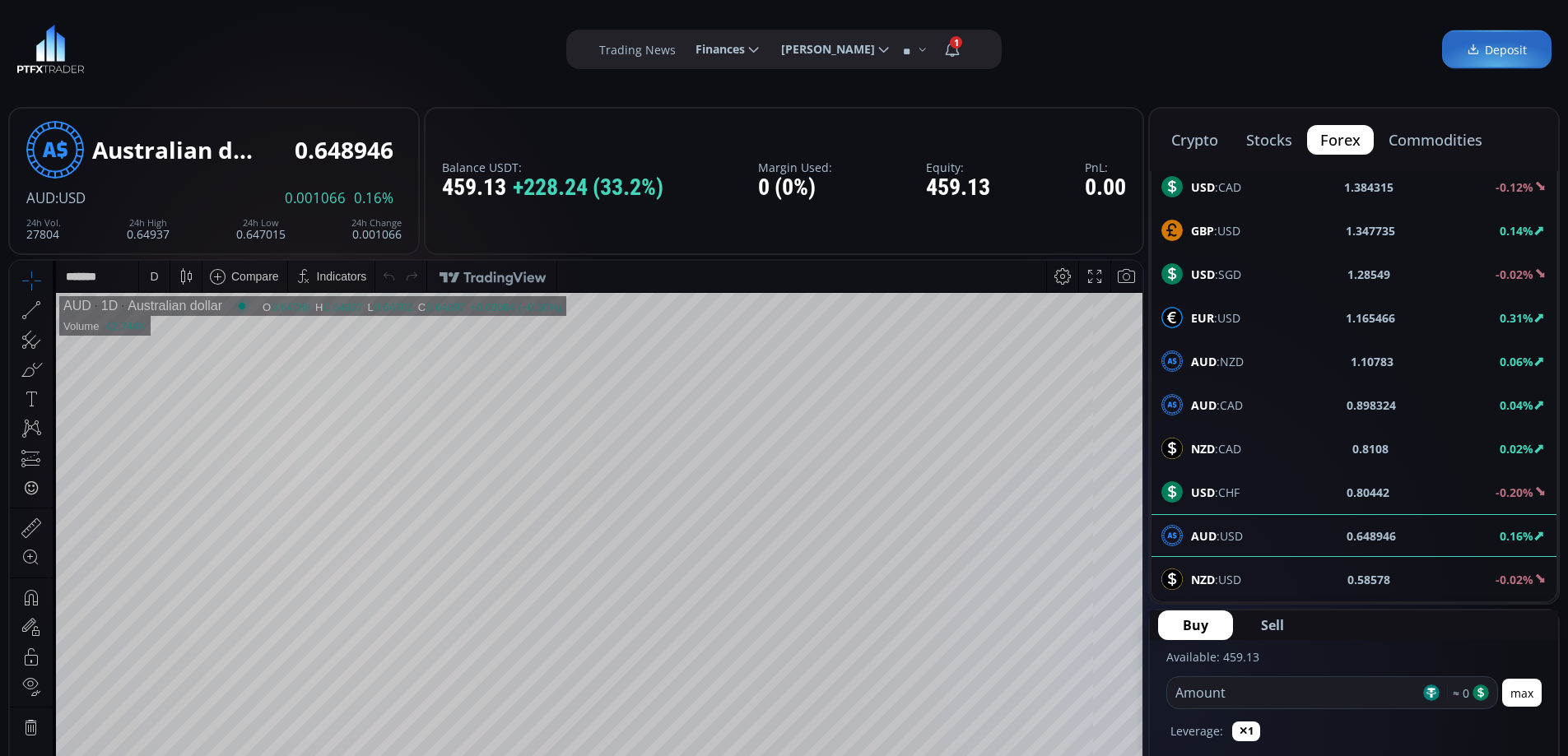
click at [153, 268] on div "D" at bounding box center [154, 276] width 14 height 32
click at [169, 475] on div "1 hour" at bounding box center [165, 472] width 33 height 13
click at [1226, 322] on span "EUR :USD" at bounding box center [1215, 318] width 50 height 17
